Goal: Navigation & Orientation: Find specific page/section

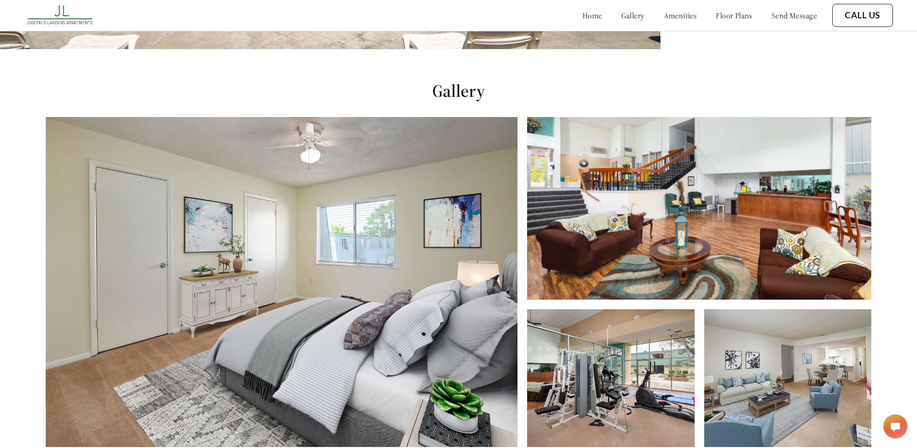
scroll to position [433, 0]
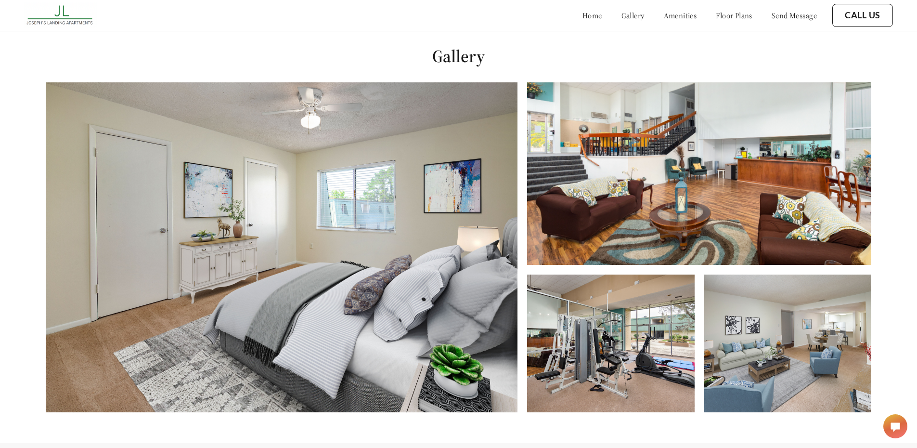
click at [673, 209] on img at bounding box center [699, 173] width 344 height 183
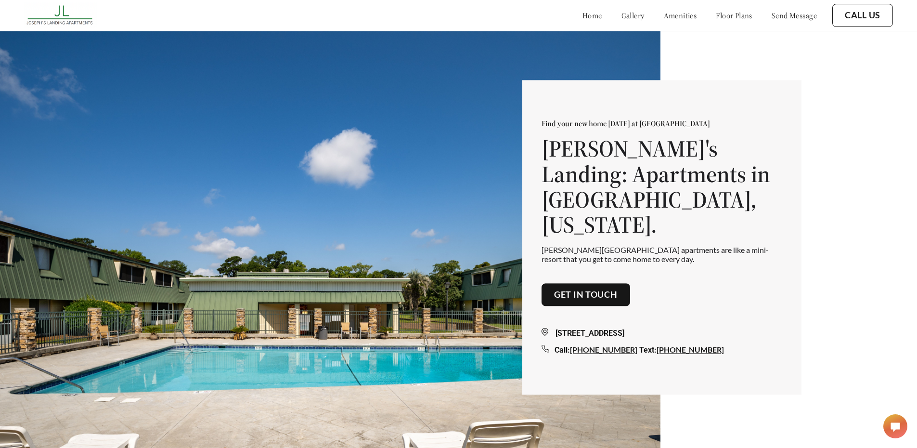
scroll to position [0, 0]
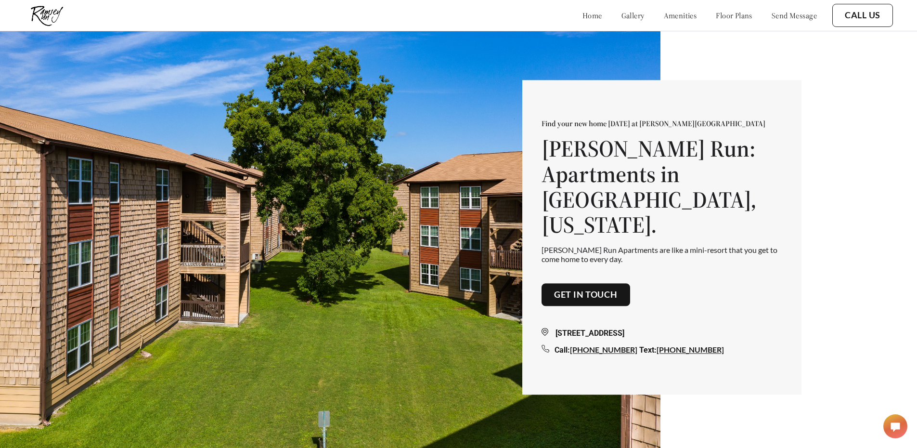
click at [622, 17] on link "gallery" at bounding box center [633, 16] width 23 height 10
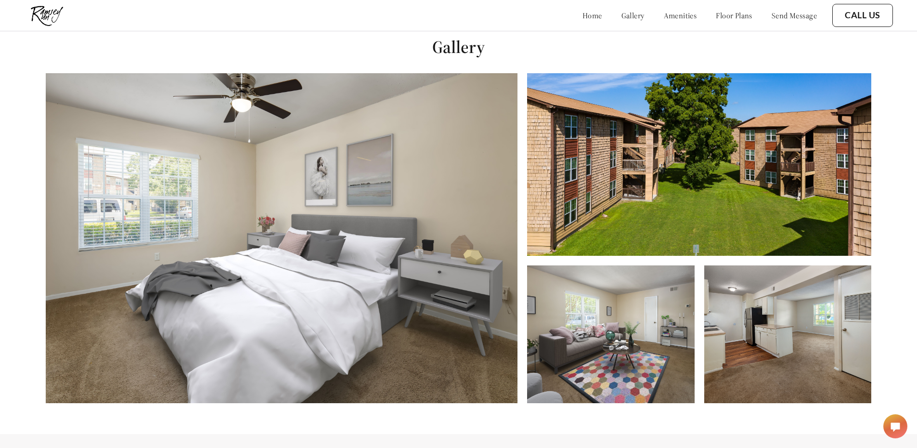
scroll to position [455, 0]
